Goal: Information Seeking & Learning: Learn about a topic

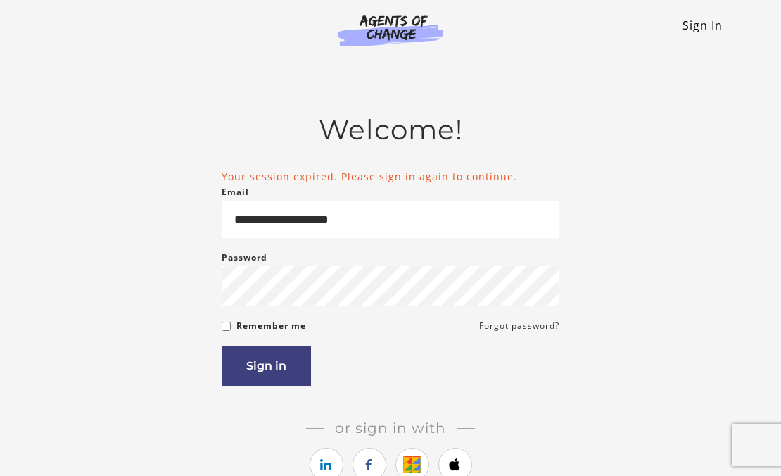
click at [702, 25] on link "Sign In" at bounding box center [702, 25] width 40 height 15
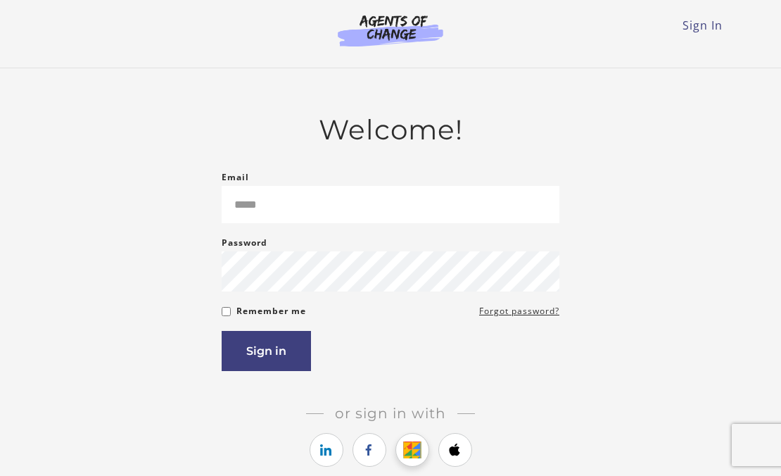
click at [404, 458] on icon "https://courses.thinkific.com/users/auth/google?ss%5Breferral%5D=&ss%5Buser_ret…" at bounding box center [412, 449] width 18 height 17
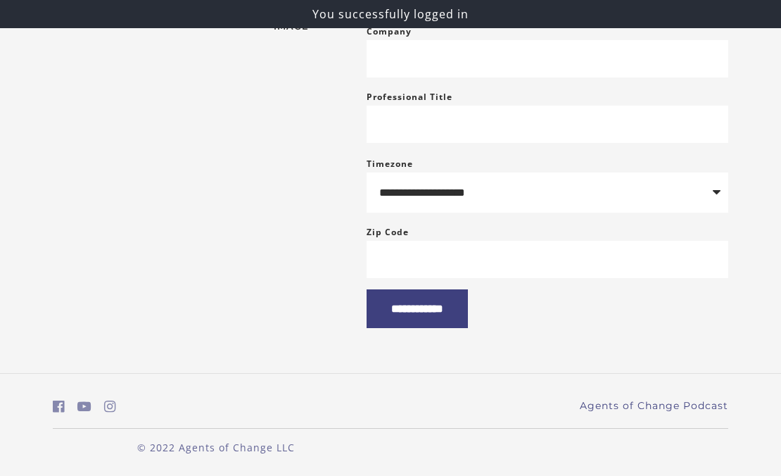
scroll to position [295, 0]
click at [443, 325] on input "**********" at bounding box center [417, 308] width 101 height 39
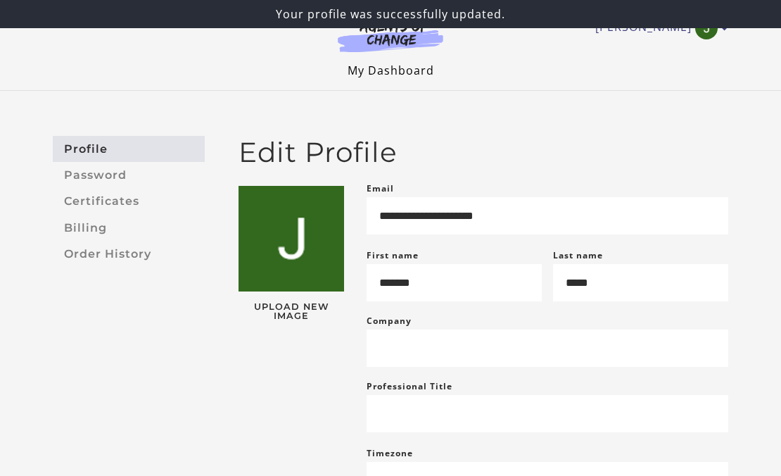
click at [415, 72] on link "My Dashboard" at bounding box center [391, 70] width 87 height 15
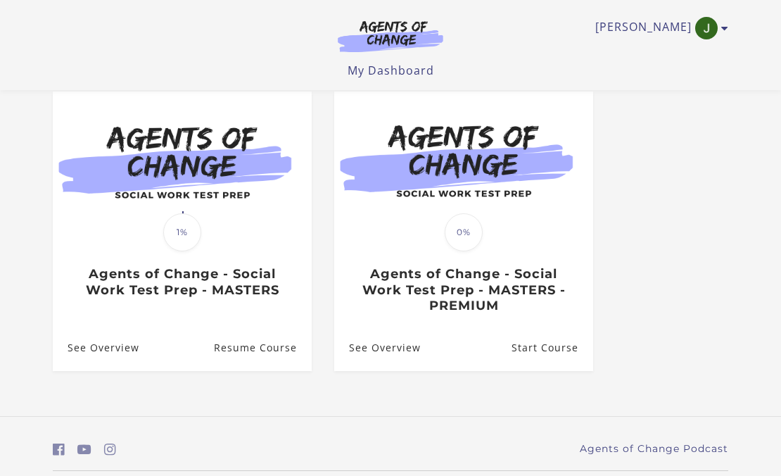
scroll to position [136, 0]
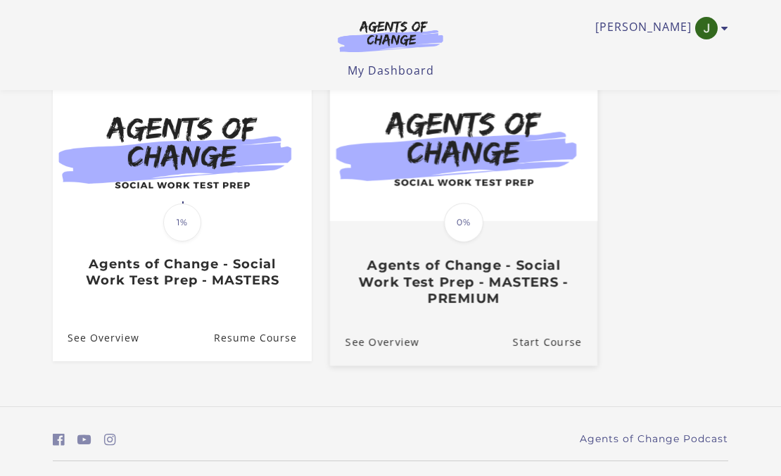
click at [465, 216] on span "0%" at bounding box center [463, 222] width 39 height 39
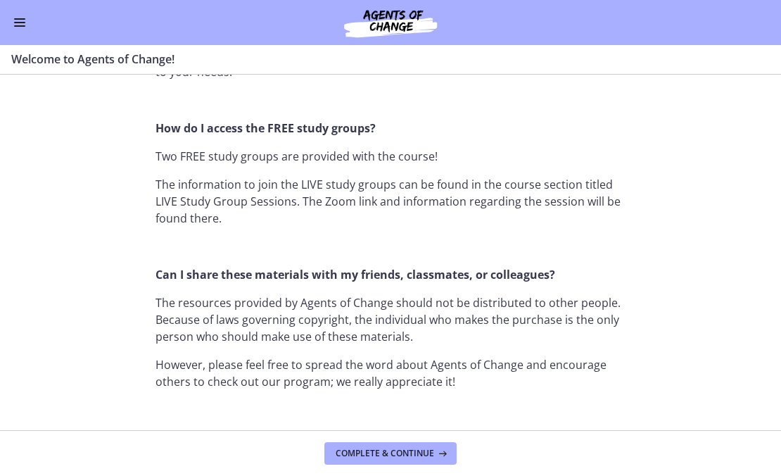
scroll to position [1136, 0]
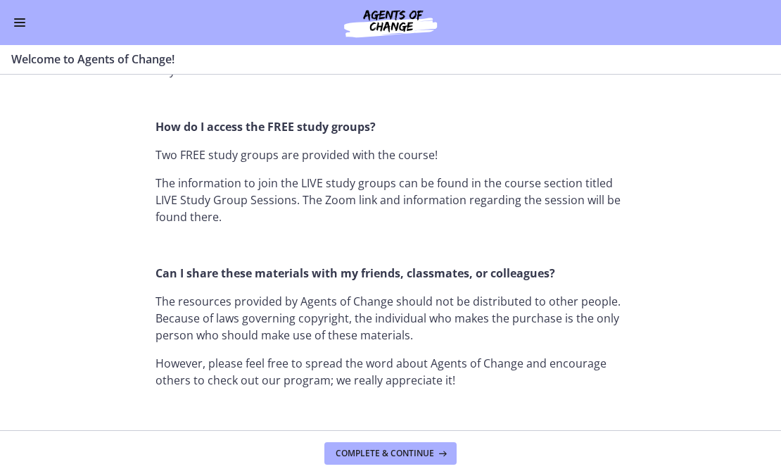
click at [18, 24] on button "Enable menu" at bounding box center [19, 22] width 17 height 17
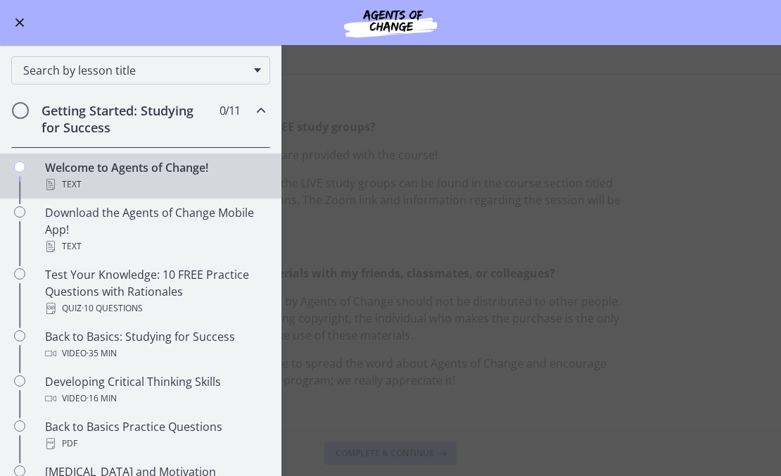
scroll to position [0, 0]
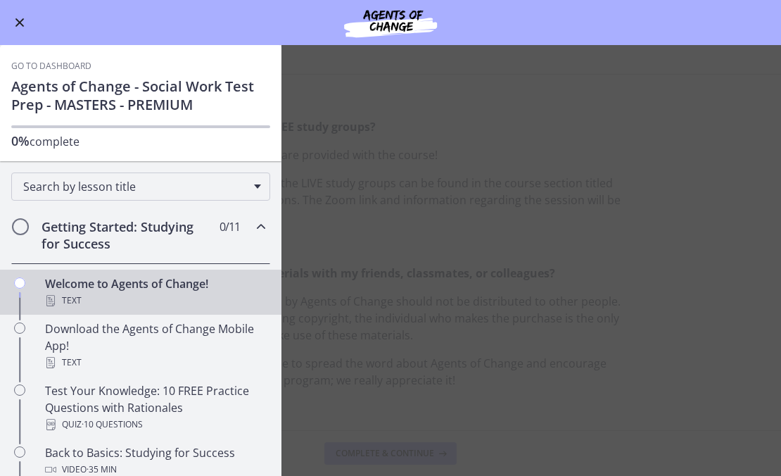
click at [18, 20] on span "Enable menu" at bounding box center [19, 22] width 9 height 9
